Goal: Find specific page/section: Find specific page/section

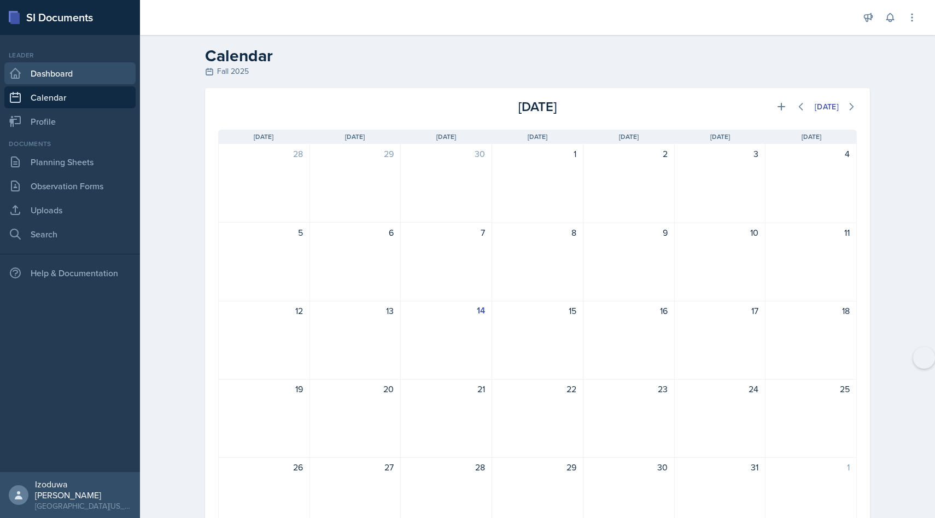
click at [84, 72] on link "Dashboard" at bounding box center [69, 73] width 131 height 22
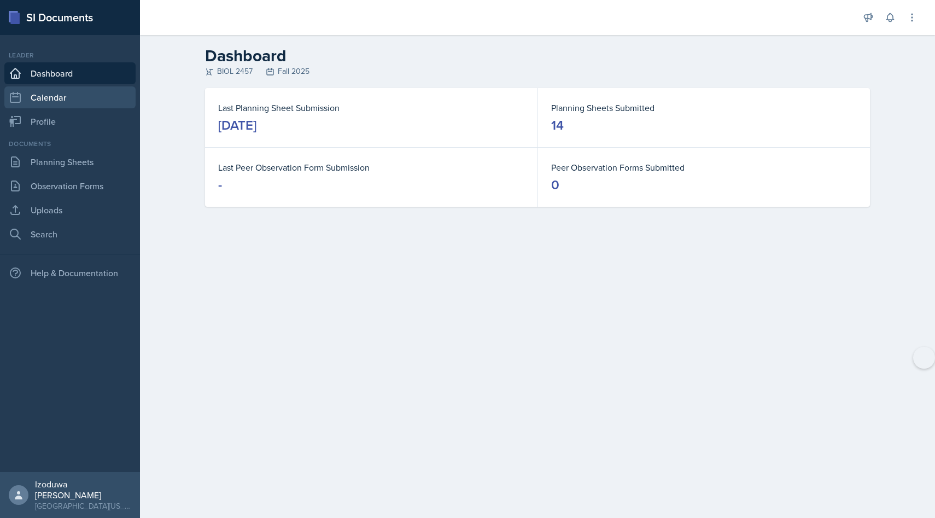
click at [59, 97] on link "Calendar" at bounding box center [69, 97] width 131 height 22
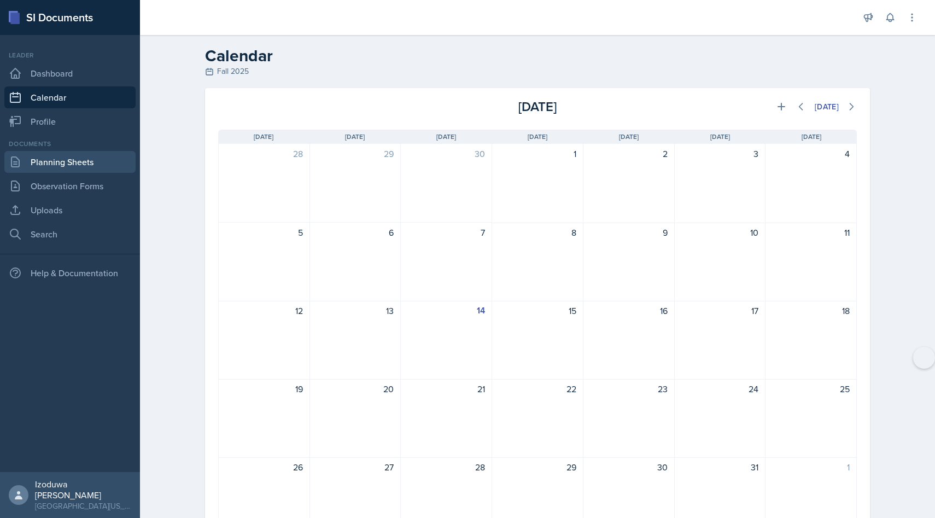
click at [61, 160] on link "Planning Sheets" at bounding box center [69, 162] width 131 height 22
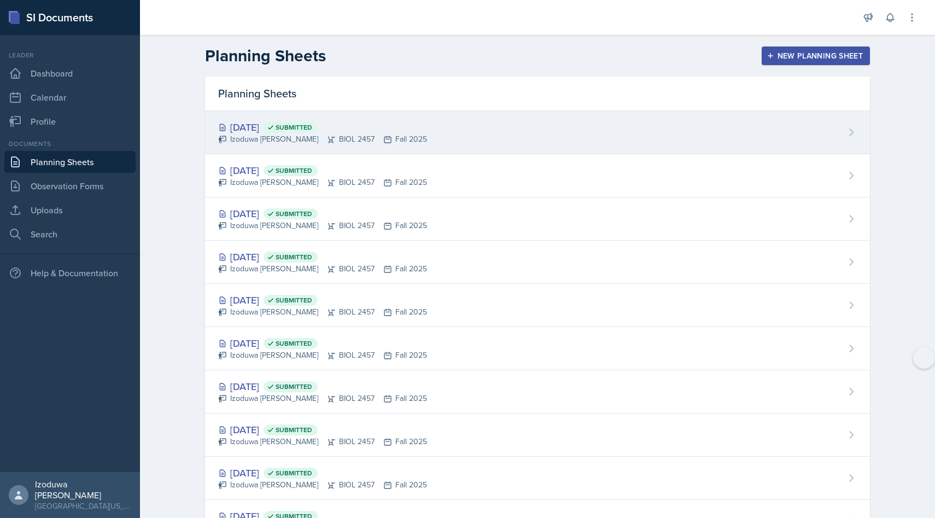
click at [242, 137] on div "Izoduwa [PERSON_NAME] BIOL 2457 Fall 2025" at bounding box center [322, 138] width 209 height 11
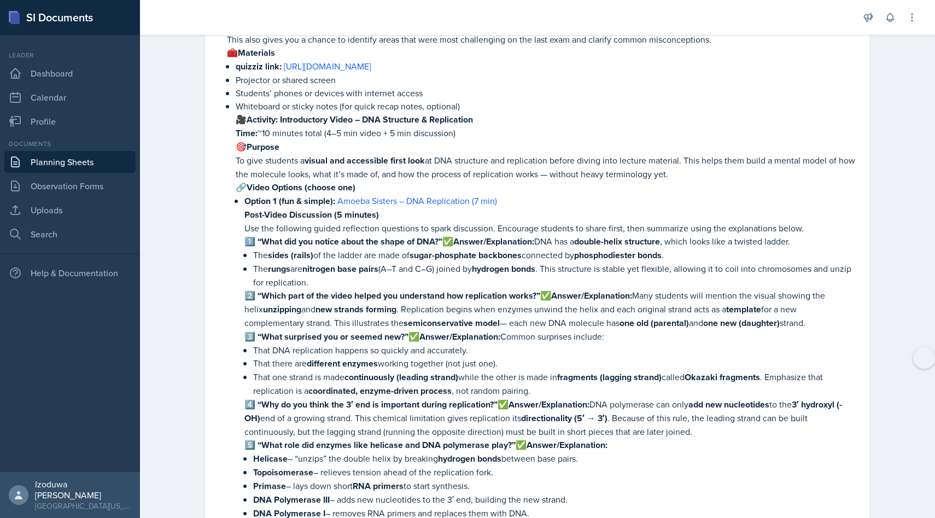
scroll to position [1127, 0]
click at [392, 193] on link "Amoeba Sisters – DNA Replication (7 min)" at bounding box center [417, 199] width 160 height 12
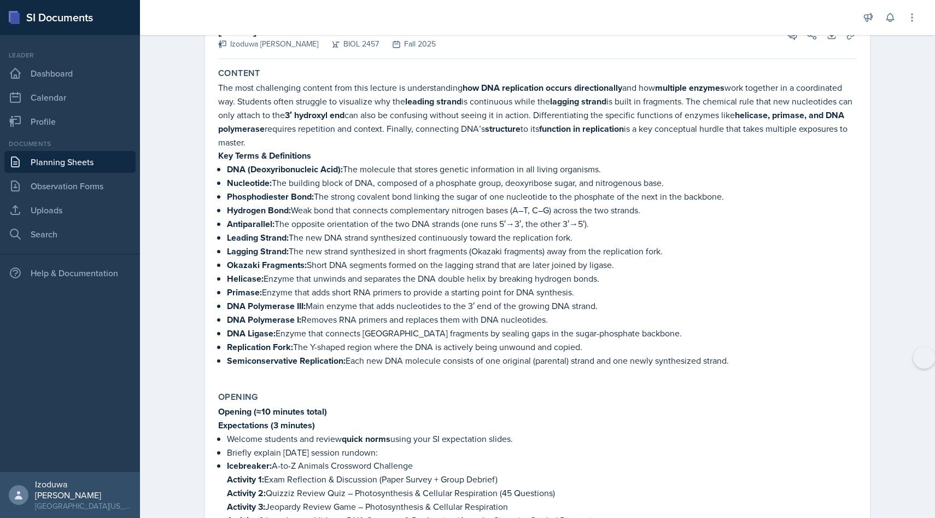
scroll to position [0, 0]
